Goal: Register for event/course

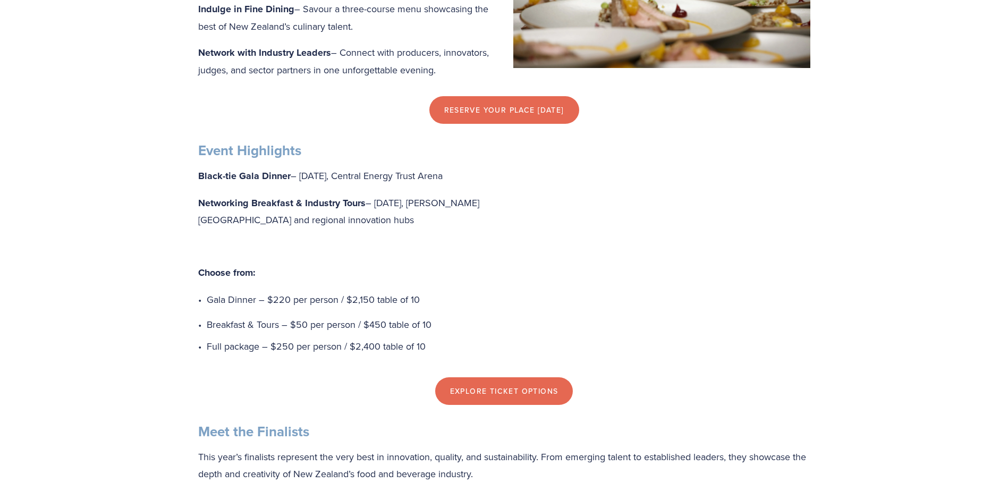
scroll to position [691, 0]
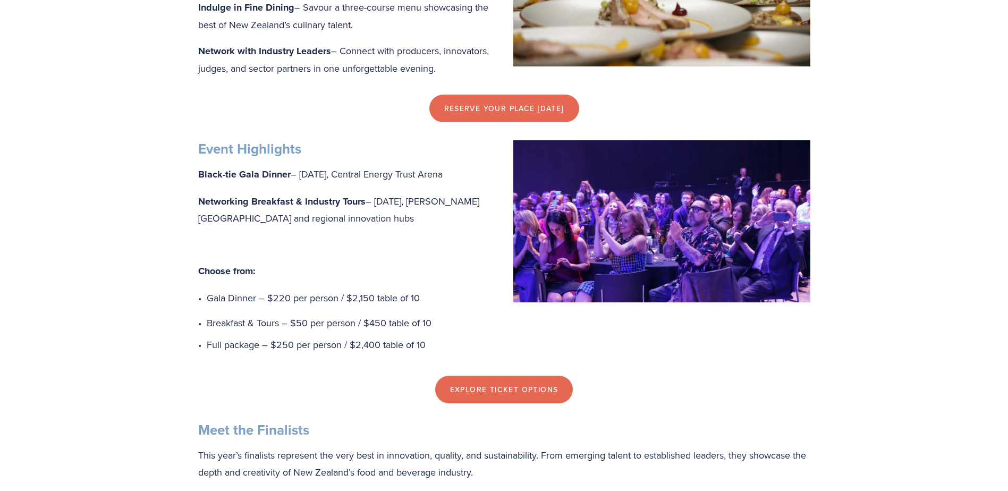
click at [612, 392] on div "Explore Ticket Options" at bounding box center [504, 390] width 612 height 28
click at [542, 402] on link "Explore Ticket Options" at bounding box center [504, 388] width 138 height 28
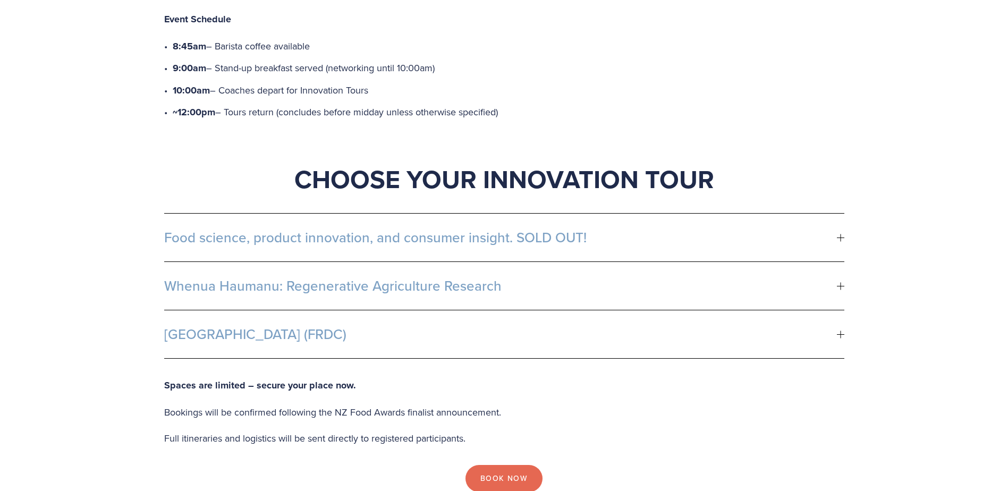
scroll to position [531, 0]
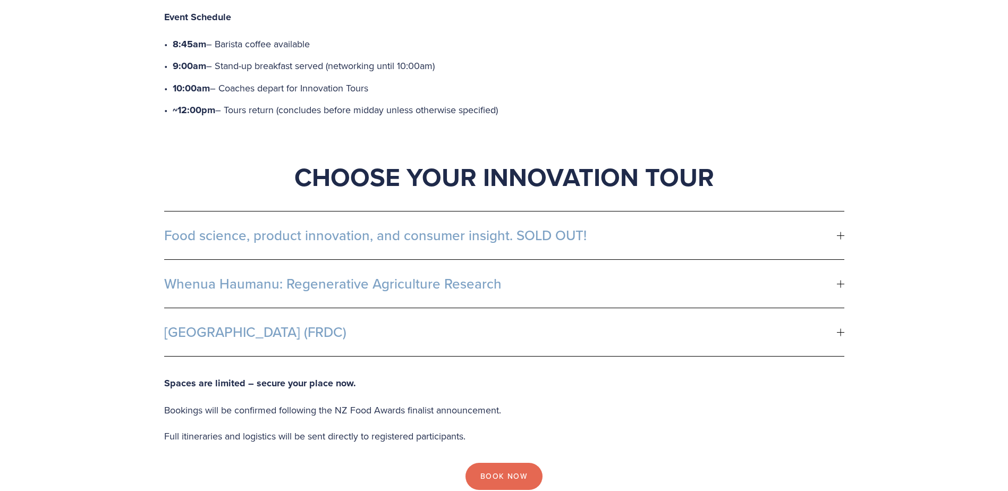
click at [498, 227] on span "Food science, product innovation, and consumer insight. SOLD OUT!" at bounding box center [500, 235] width 672 height 16
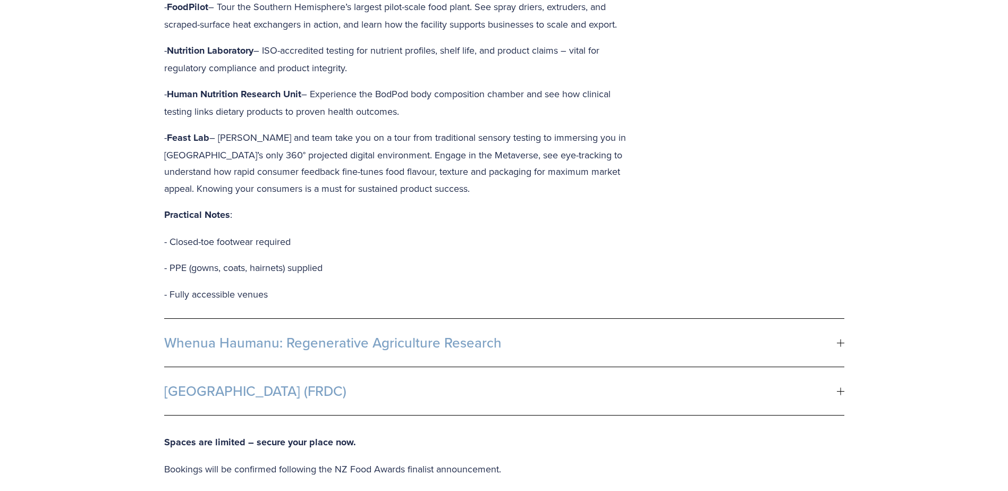
scroll to position [850, 0]
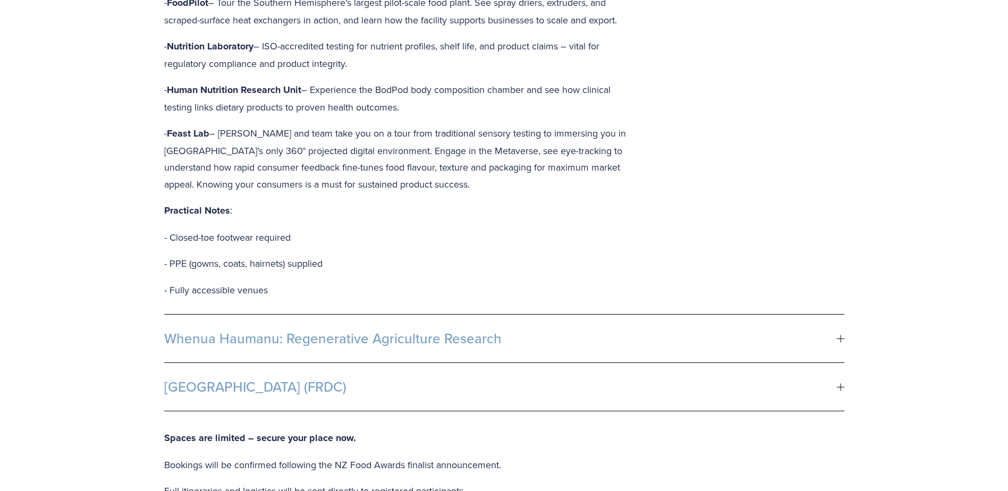
click at [512, 314] on button "Whenua Haumanu: Regenerative Agriculture Research" at bounding box center [504, 338] width 680 height 48
